Goal: Information Seeking & Learning: Find specific fact

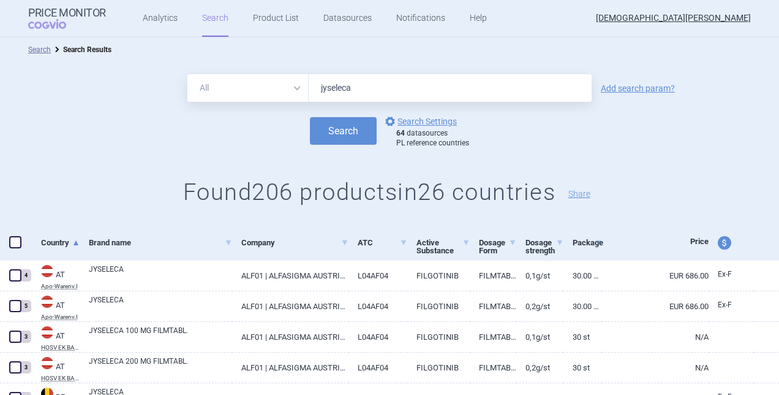
click at [366, 90] on input "jyseleca" at bounding box center [450, 88] width 283 height 28
type input "j"
type input "altuvoct"
click at [412, 123] on link "options Search Settings" at bounding box center [420, 121] width 74 height 15
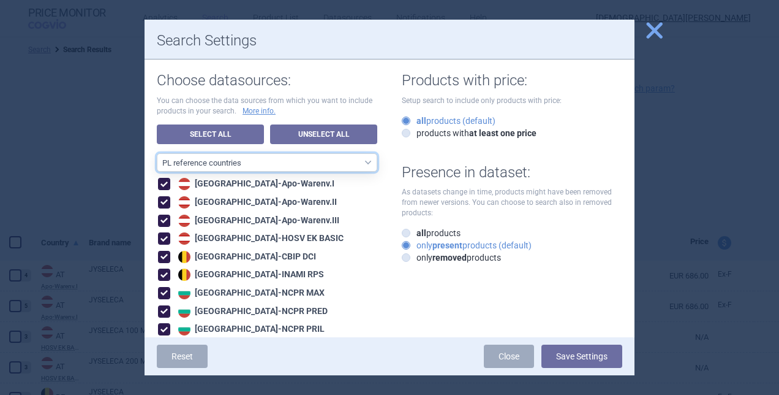
click at [229, 158] on select "All data sources CZ reference sources - Reimbursement SK reference sources - Of…" at bounding box center [267, 162] width 221 height 18
select select "425a0a2b-3d4f-4c55-a6a9-1fa9776999cc"
click at [157, 153] on select "All data sources CZ reference sources - Reimbursement SK reference sources - Of…" at bounding box center [267, 162] width 221 height 18
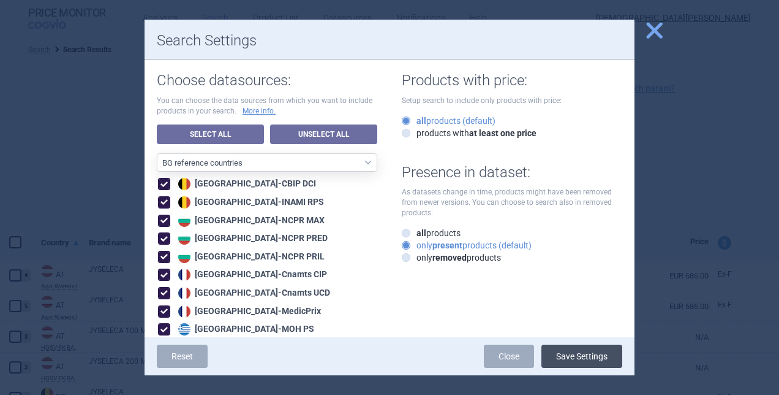
click at [577, 355] on button "Save Settings" at bounding box center [582, 355] width 81 height 23
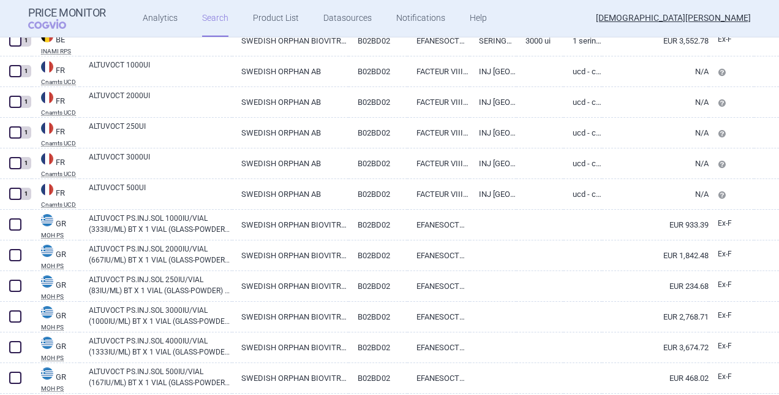
scroll to position [621, 0]
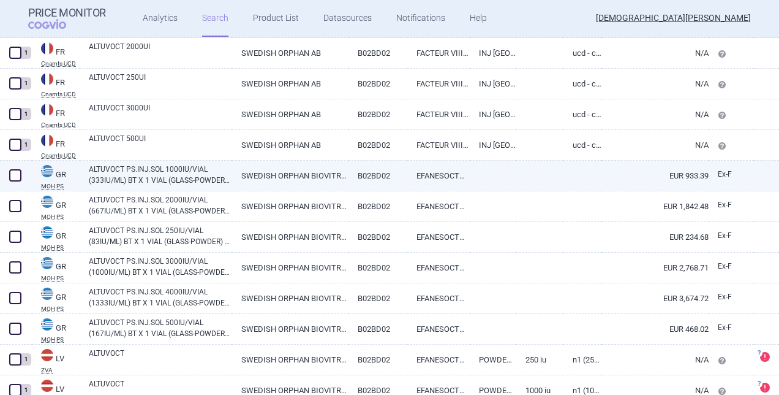
click at [195, 170] on link "ALTUVOCT PS.INJ.SOL 1000IU/VIAL (333IU/ML) BT X 1 VIAL (GLASS-POWDER) + 1 PF.SY…" at bounding box center [160, 175] width 143 height 22
select select "EUR"
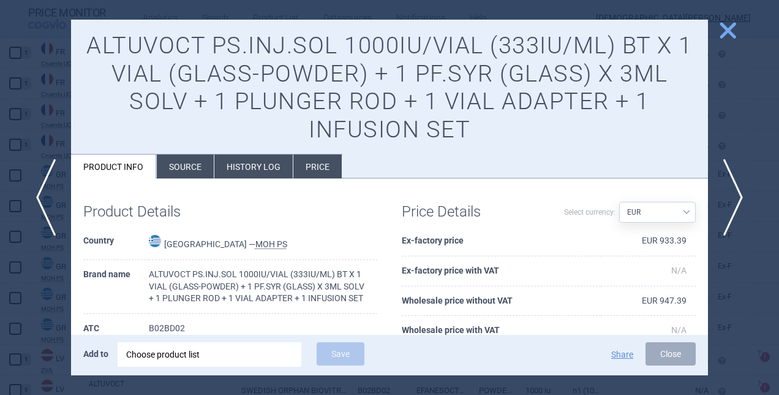
click at [263, 168] on li "History log" at bounding box center [253, 166] width 78 height 24
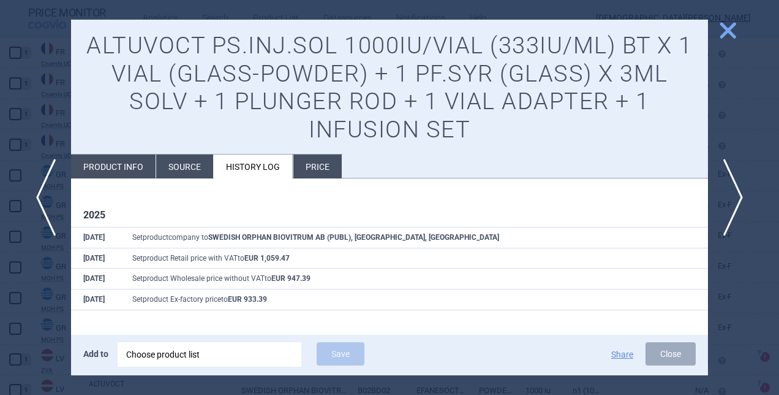
click at [188, 172] on li "Source" at bounding box center [184, 166] width 57 height 24
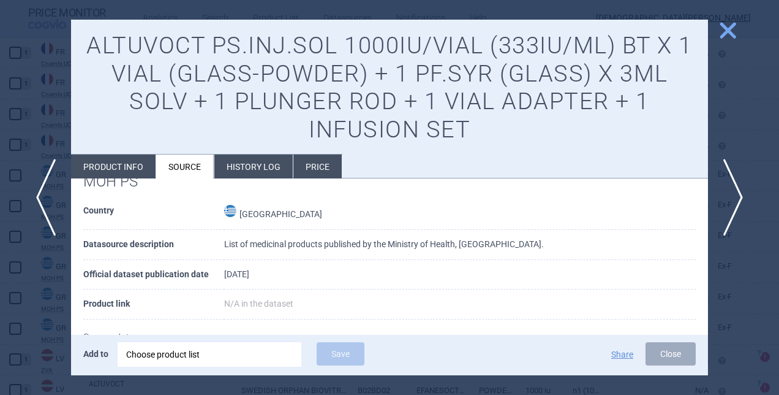
scroll to position [29, 0]
